Goal: Task Accomplishment & Management: Manage account settings

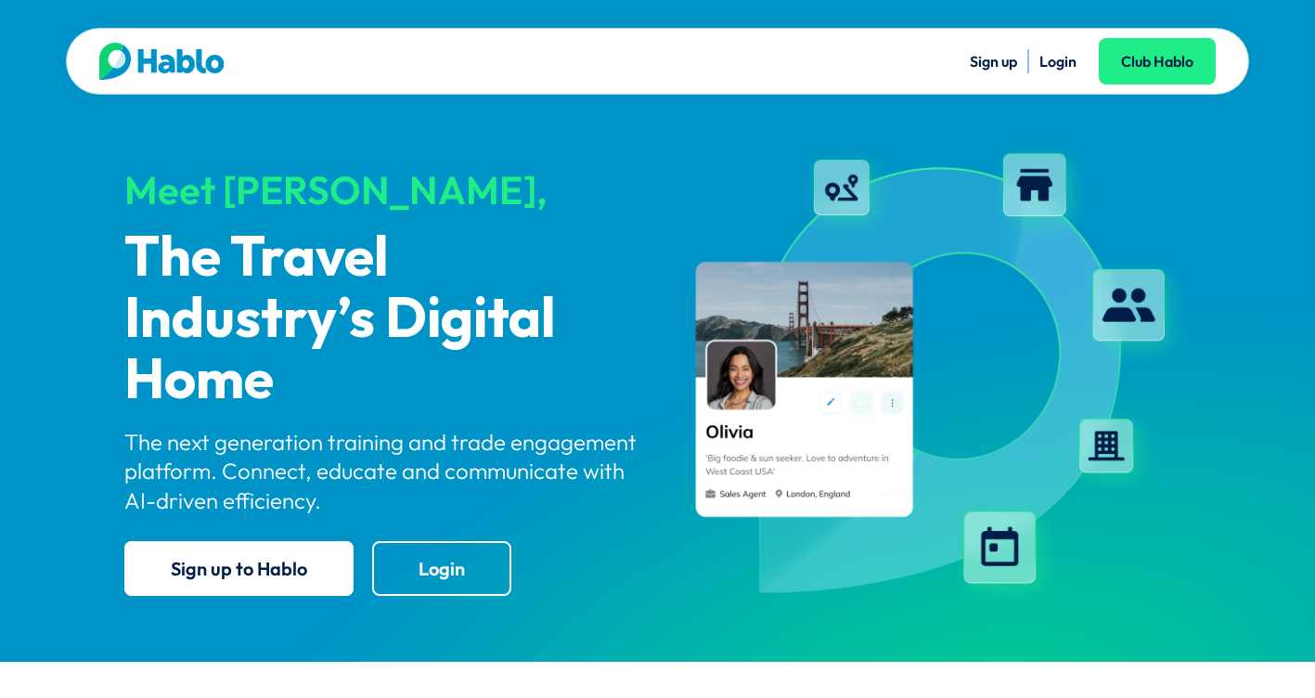
click at [1058, 62] on link "Login" at bounding box center [1058, 61] width 37 height 19
click at [1052, 62] on link "Login" at bounding box center [1058, 61] width 37 height 19
click at [1067, 58] on link "Login" at bounding box center [1058, 61] width 37 height 19
click at [1064, 59] on link "Login" at bounding box center [1058, 61] width 37 height 19
